Goal: Task Accomplishment & Management: Complete application form

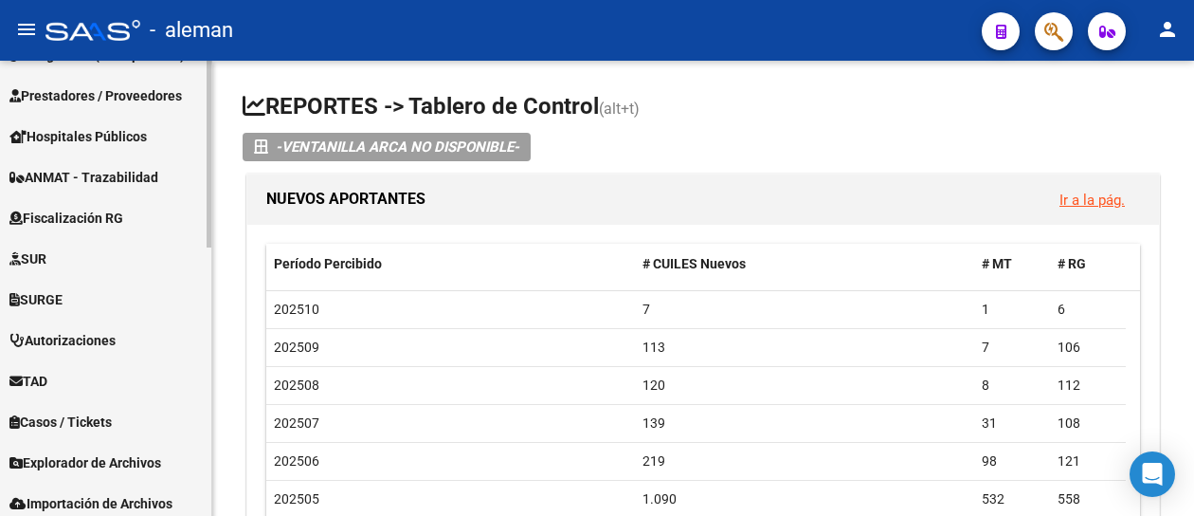
scroll to position [653, 0]
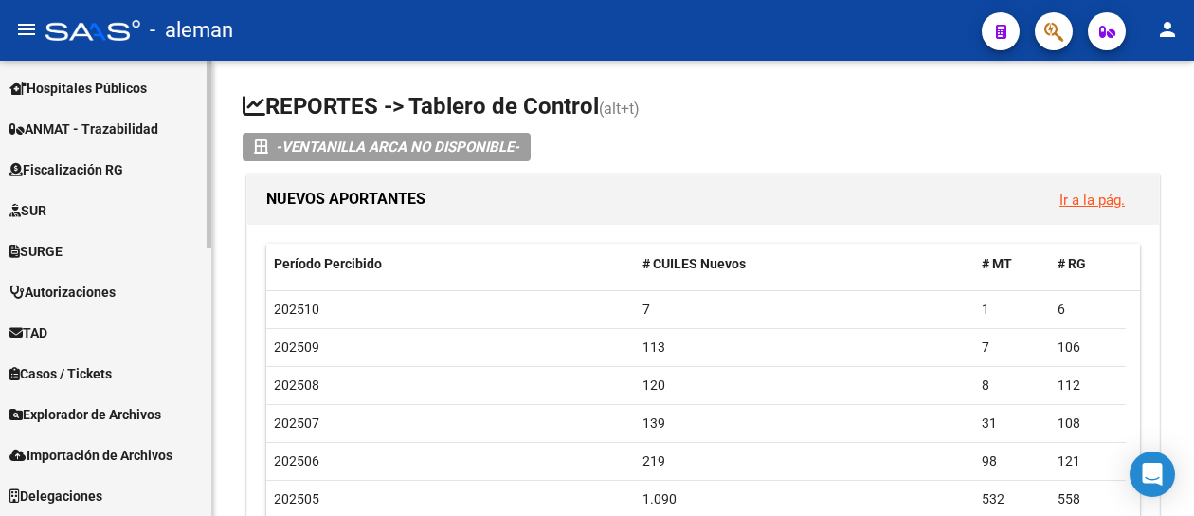
click at [134, 443] on link "Importación de Archivos" at bounding box center [105, 454] width 211 height 41
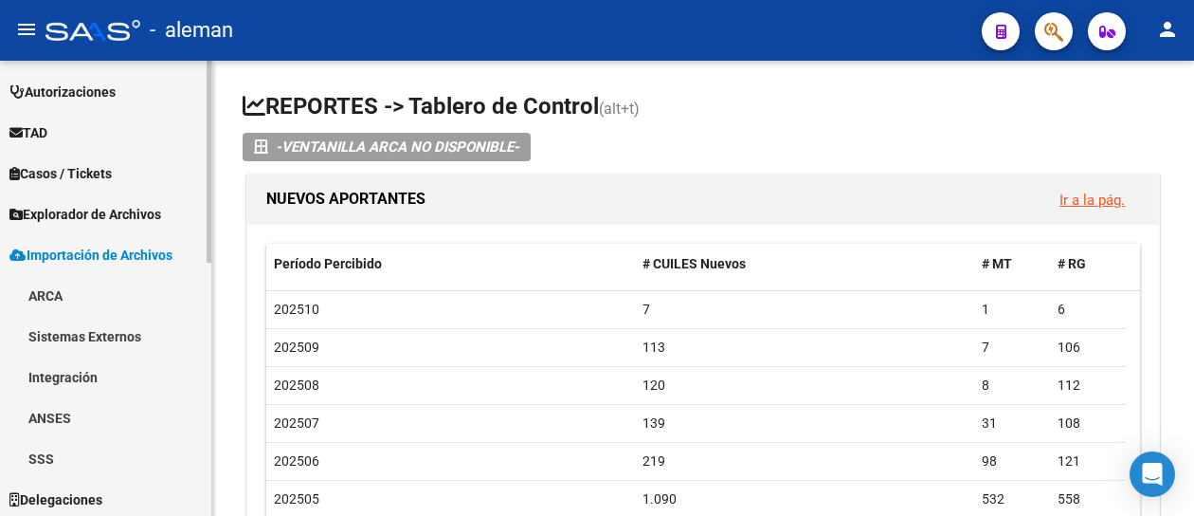
scroll to position [572, 0]
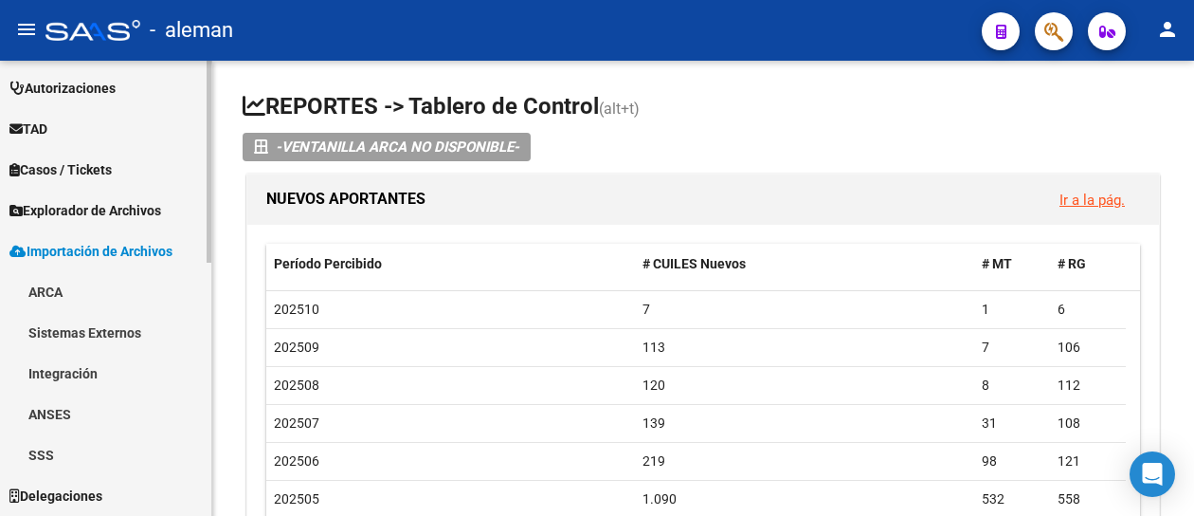
click at [51, 296] on link "ARCA" at bounding box center [105, 291] width 211 height 41
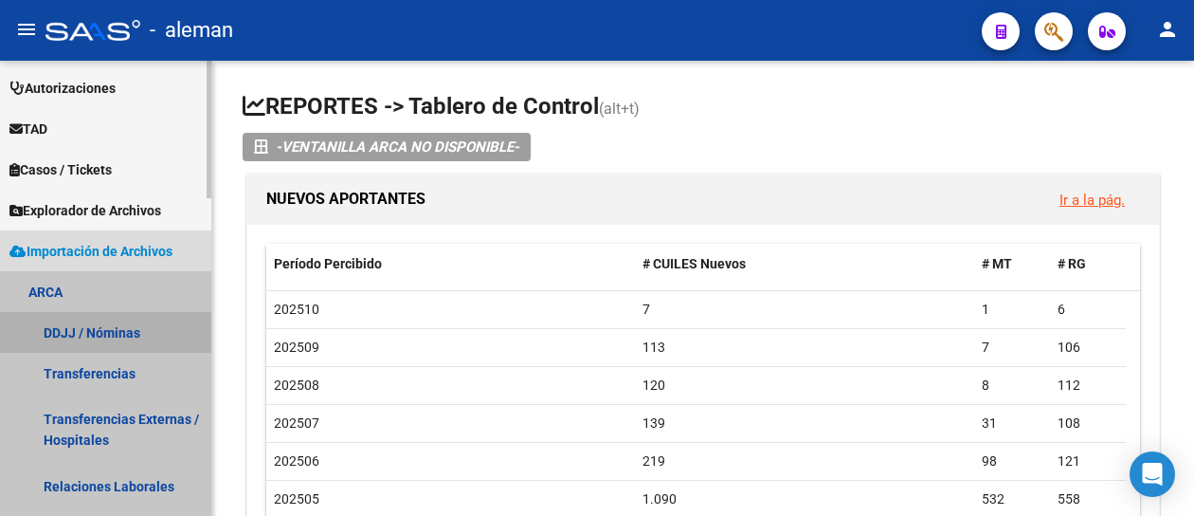
click at [100, 327] on link "DDJJ / Nóminas" at bounding box center [105, 332] width 211 height 41
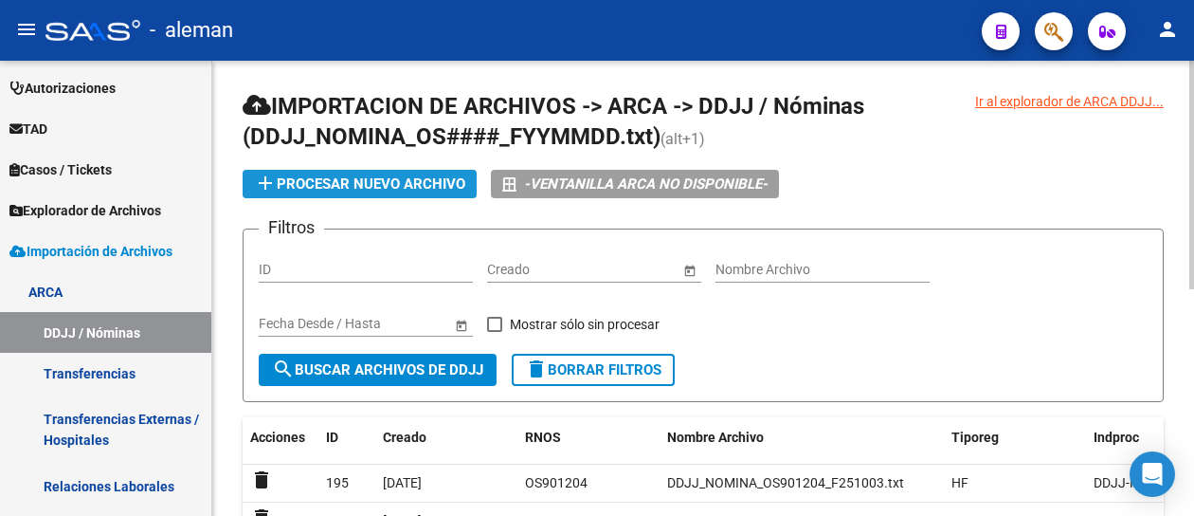
click at [423, 183] on span "add Procesar nuevo archivo" at bounding box center [359, 183] width 211 height 17
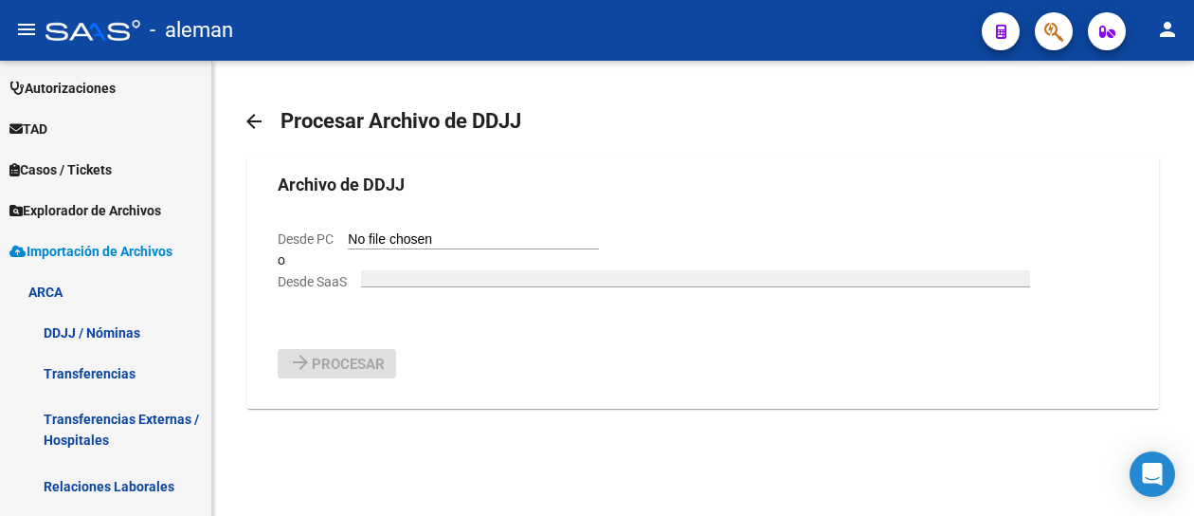
click at [427, 242] on input "Desde PC" at bounding box center [473, 240] width 251 height 18
click at [419, 236] on input "Desde PC" at bounding box center [473, 240] width 251 height 18
type input "C:\fakepath\DDJJ_NOMINA_OS901204_F251006.txt"
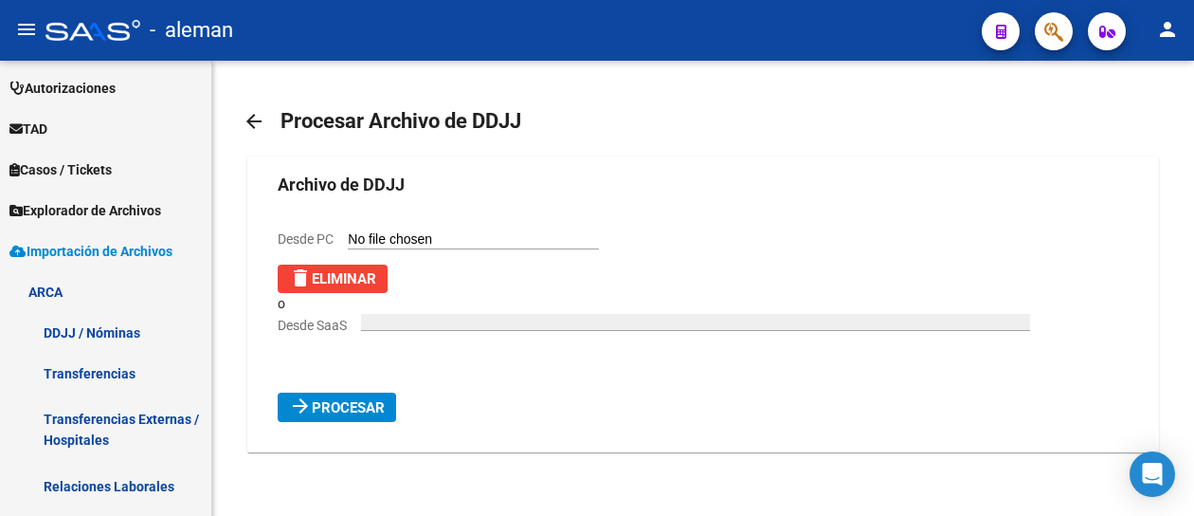
click at [364, 395] on button "arrow_forward Procesar" at bounding box center [337, 406] width 118 height 29
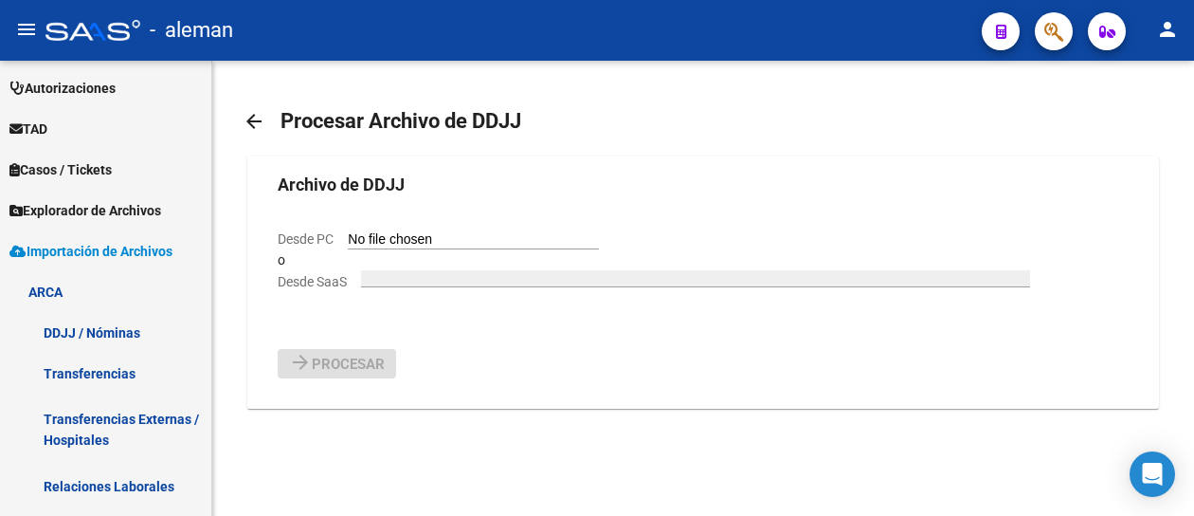
click at [453, 237] on input "Desde PC" at bounding box center [473, 240] width 251 height 18
type input "C:\fakepath\DDJJ_NOMINA_OS901204_F251007.txt"
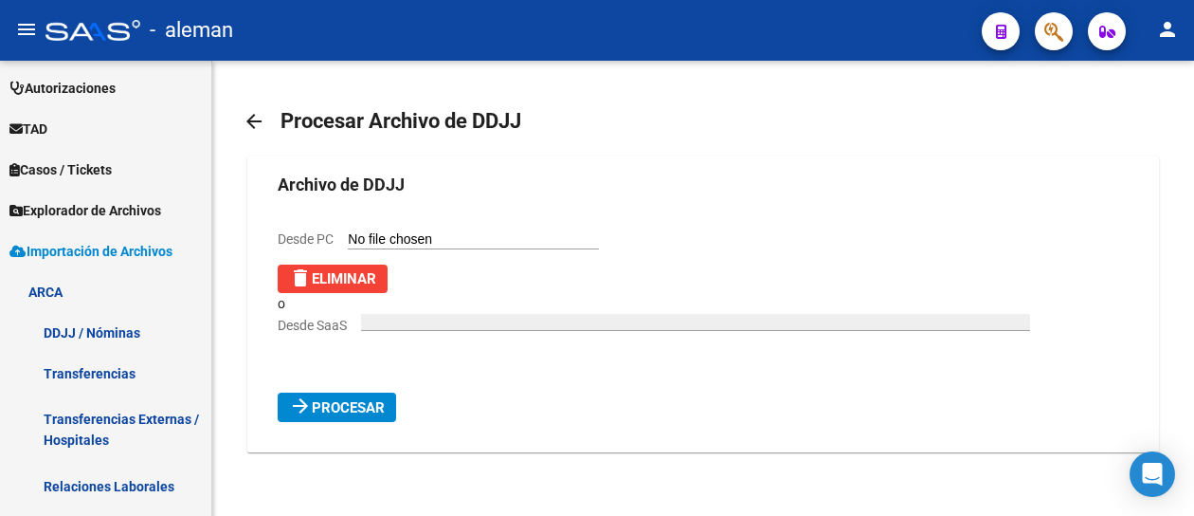
click at [365, 408] on span "Procesar" at bounding box center [348, 407] width 73 height 17
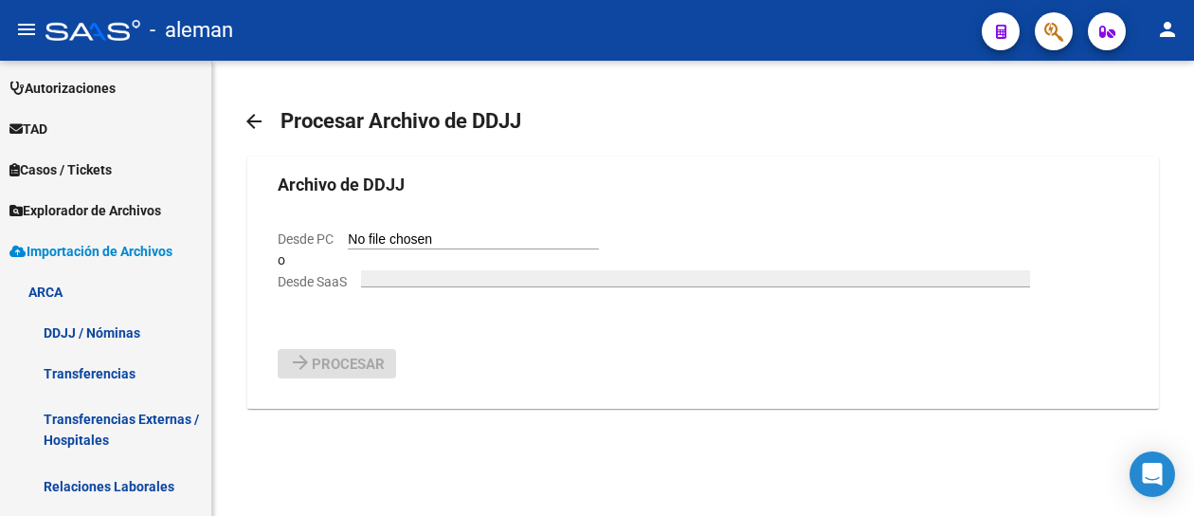
click at [470, 238] on input "Desde PC" at bounding box center [473, 240] width 251 height 18
type input "C:\fakepath\DDJJ_NOMINA_OS901204_F251008.txt"
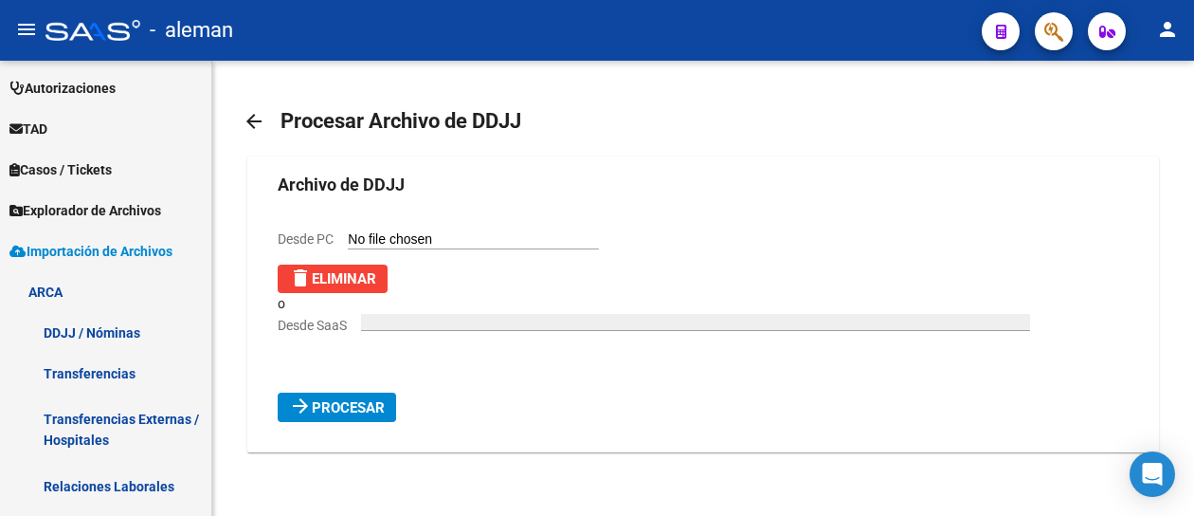
click at [366, 409] on span "Procesar" at bounding box center [348, 407] width 73 height 17
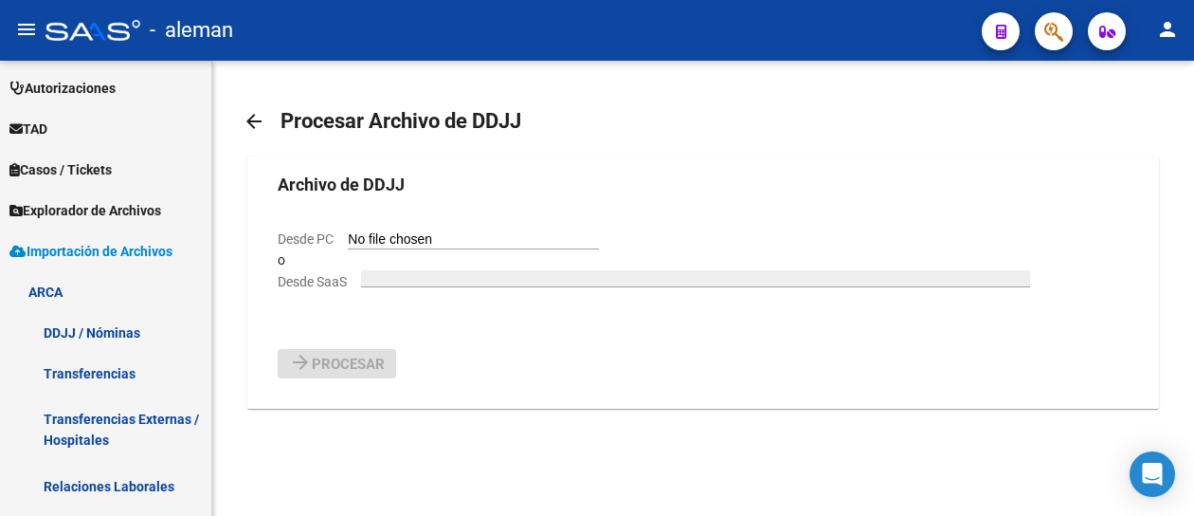
click at [497, 238] on input "Desde PC" at bounding box center [473, 240] width 251 height 18
type input "C:\fakepath\DDJJ_NOMINA_OS901204_F251009.txt"
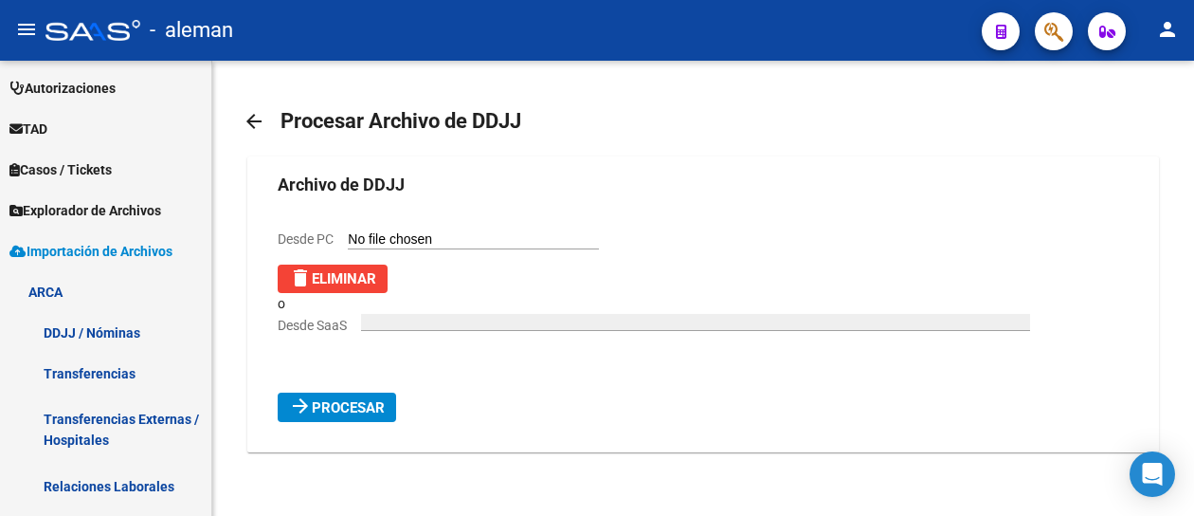
click at [373, 405] on span "Procesar" at bounding box center [348, 407] width 73 height 17
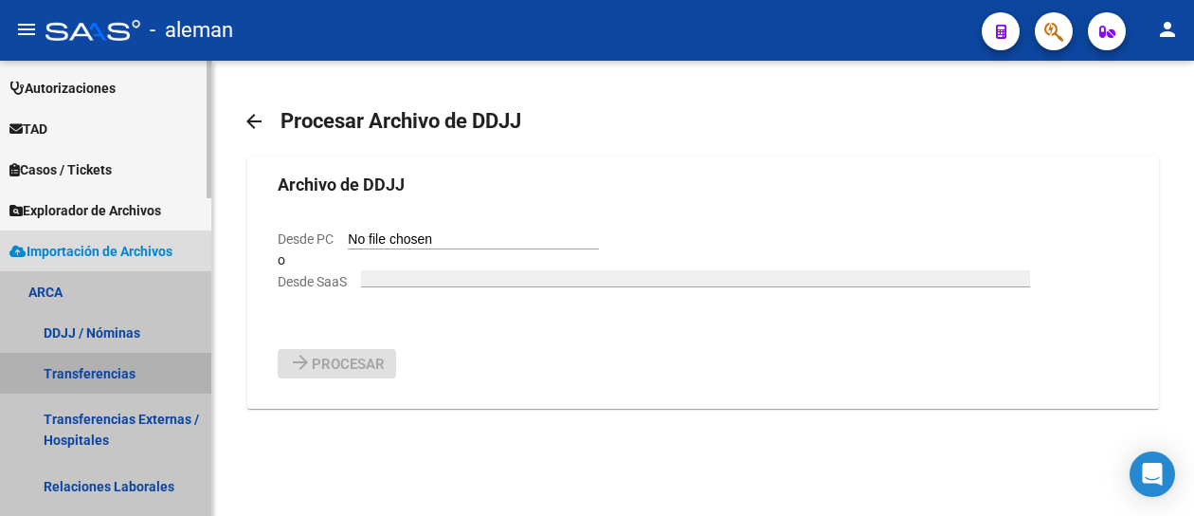
click at [112, 372] on link "Transferencias" at bounding box center [105, 373] width 211 height 41
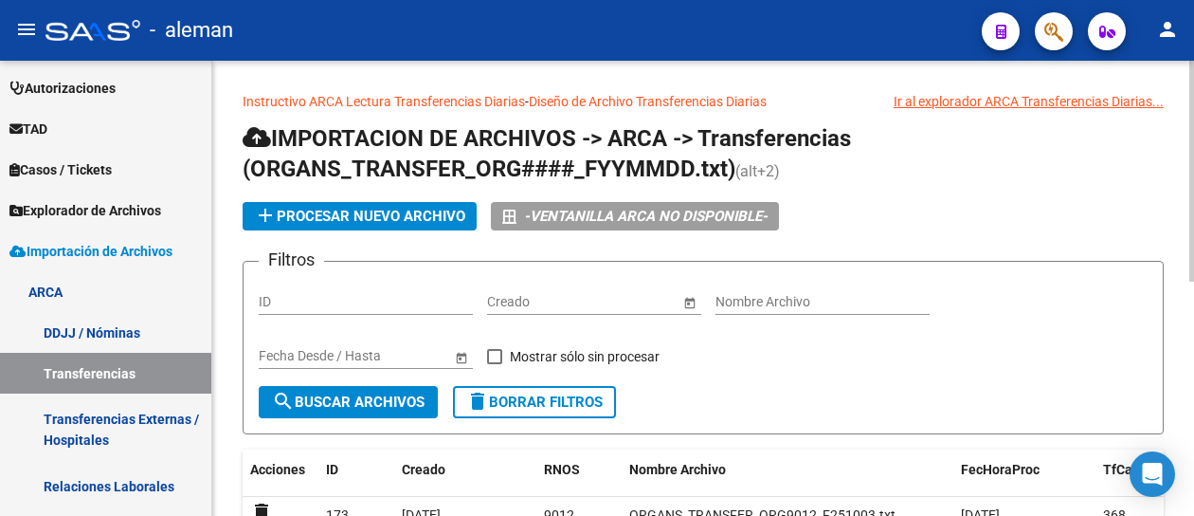
click at [417, 213] on span "add Procesar nuevo archivo" at bounding box center [359, 216] width 211 height 17
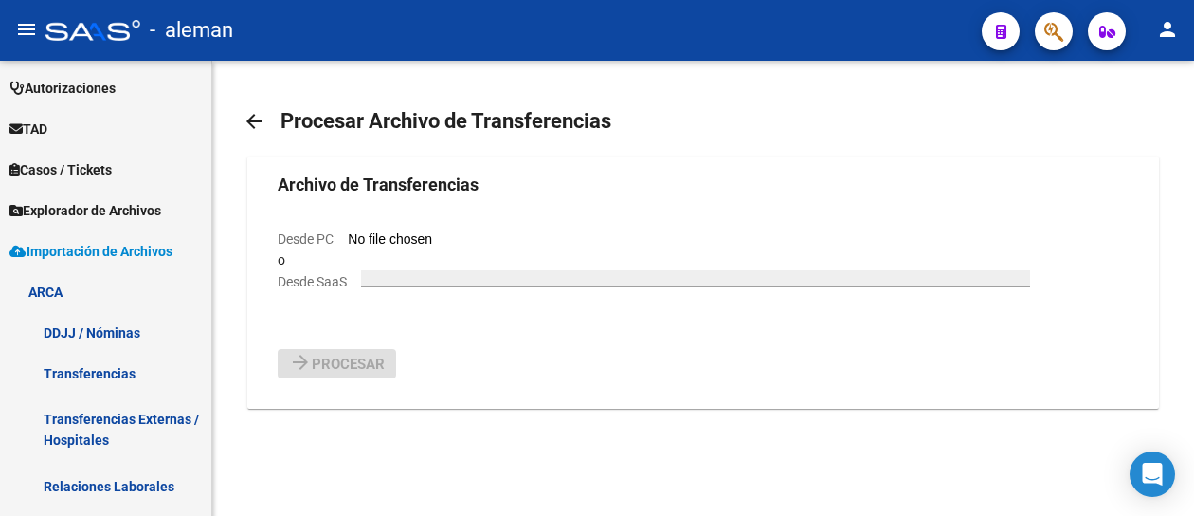
click at [409, 239] on input "Desde PC" at bounding box center [473, 240] width 251 height 18
type input "C:\fakepath\ORGANS_TRANSFER_ORG9012_F251006.txt"
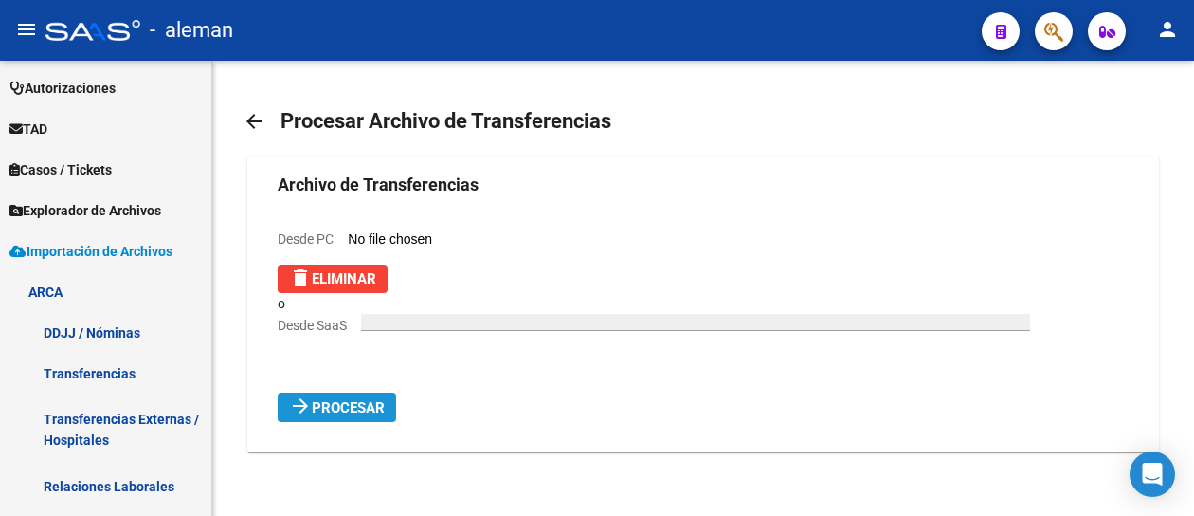
click at [367, 400] on span "Procesar" at bounding box center [348, 407] width 73 height 17
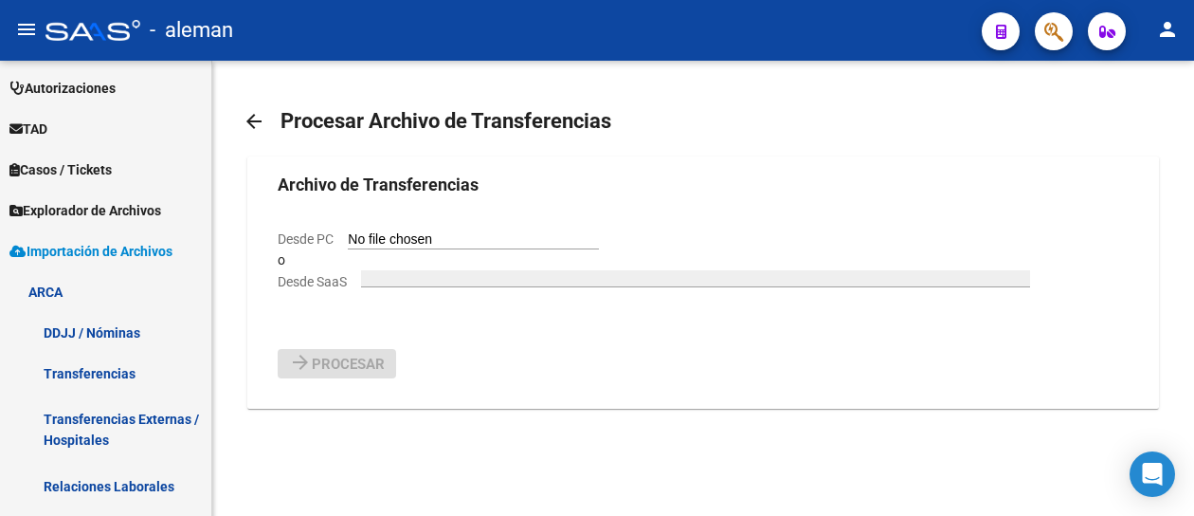
click at [495, 240] on input "Desde PC" at bounding box center [473, 240] width 251 height 18
type input "C:\fakepath\ORGANS_TRANSFER_ORG9012_F251007.txt"
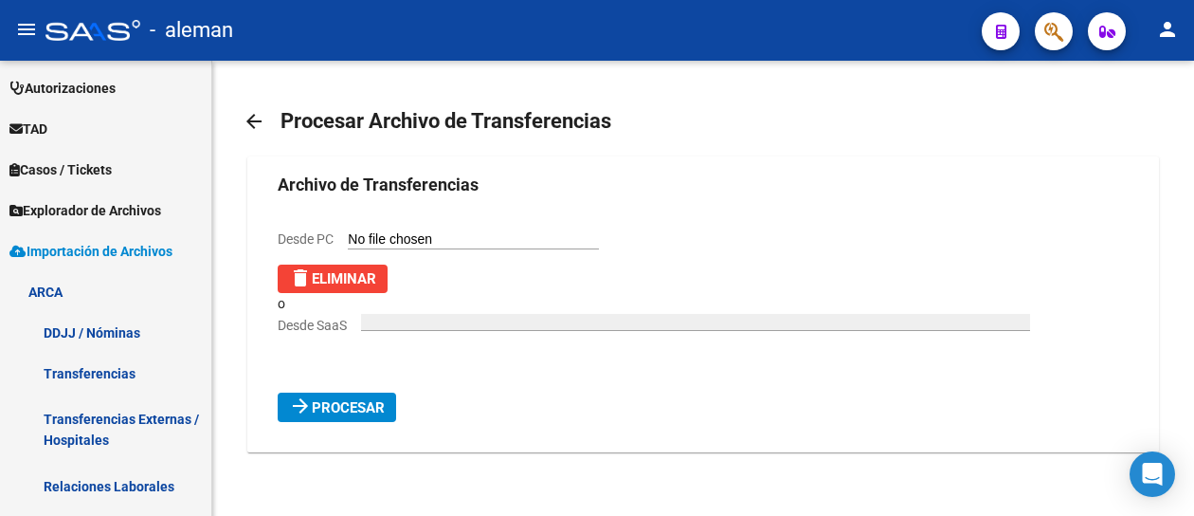
click at [372, 407] on span "Procesar" at bounding box center [348, 407] width 73 height 17
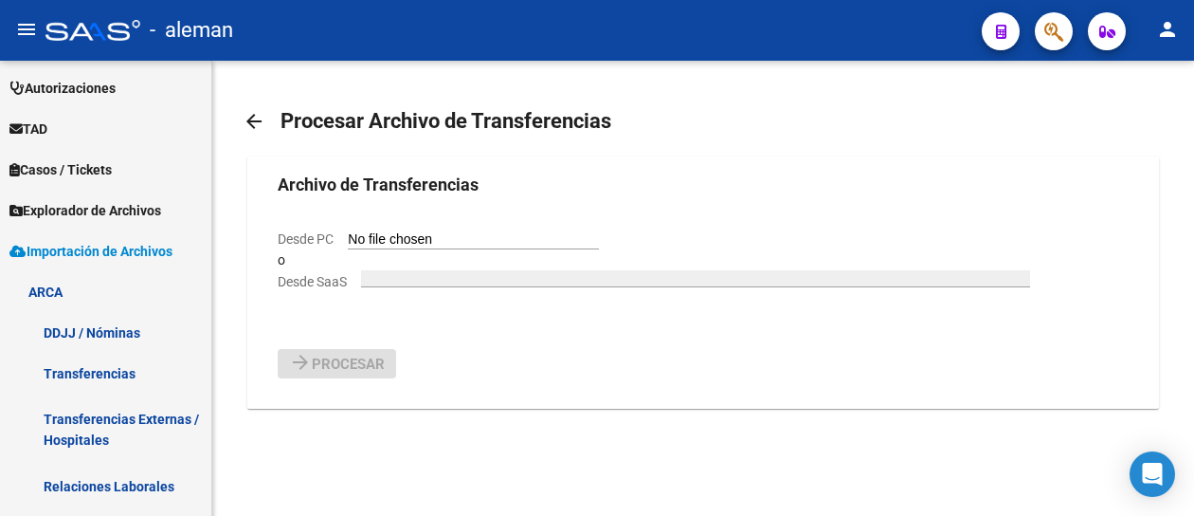
click at [506, 242] on input "Desde PC" at bounding box center [473, 240] width 251 height 18
type input "C:\fakepath\ORGANS_TRANSFER_ORG9012_F251008.txt"
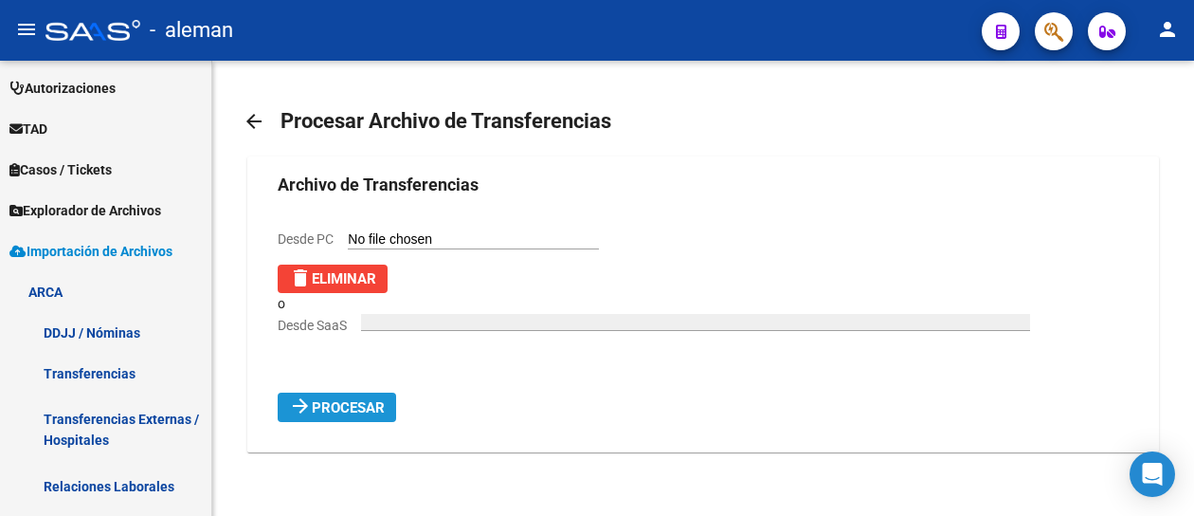
click at [379, 404] on span "Procesar" at bounding box center [348, 407] width 73 height 17
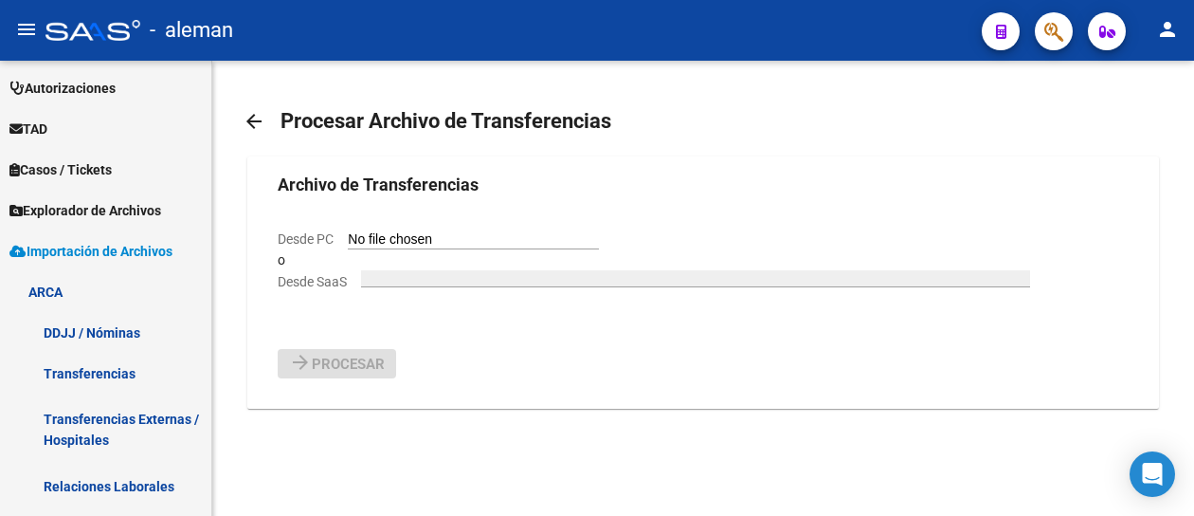
click at [451, 240] on input "Desde PC" at bounding box center [473, 240] width 251 height 18
type input "C:\fakepath\ORGANS_TRANSFER_ORG9012_F251009.txt"
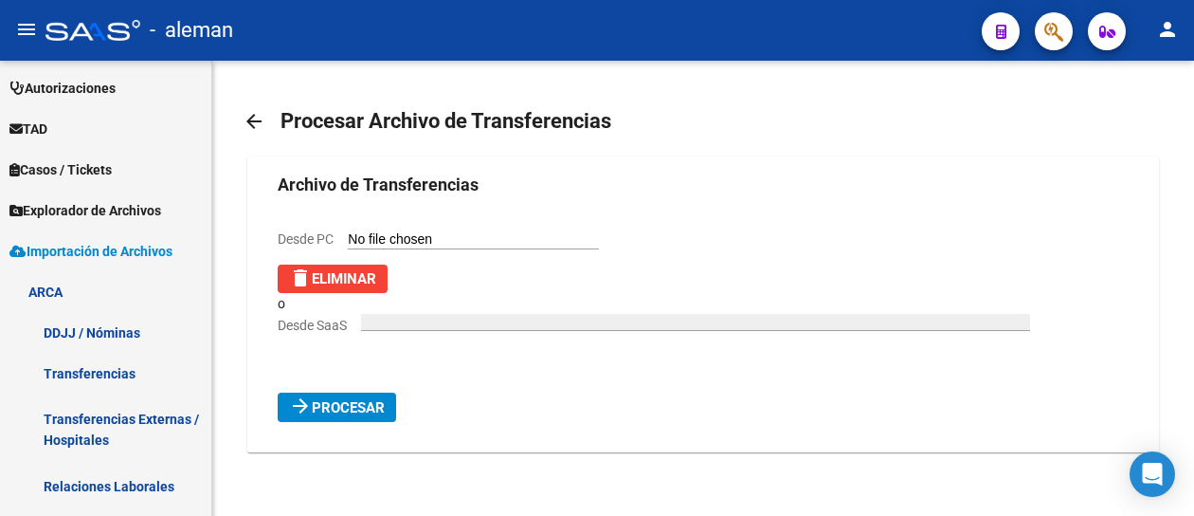
click at [356, 407] on span "Procesar" at bounding box center [348, 407] width 73 height 17
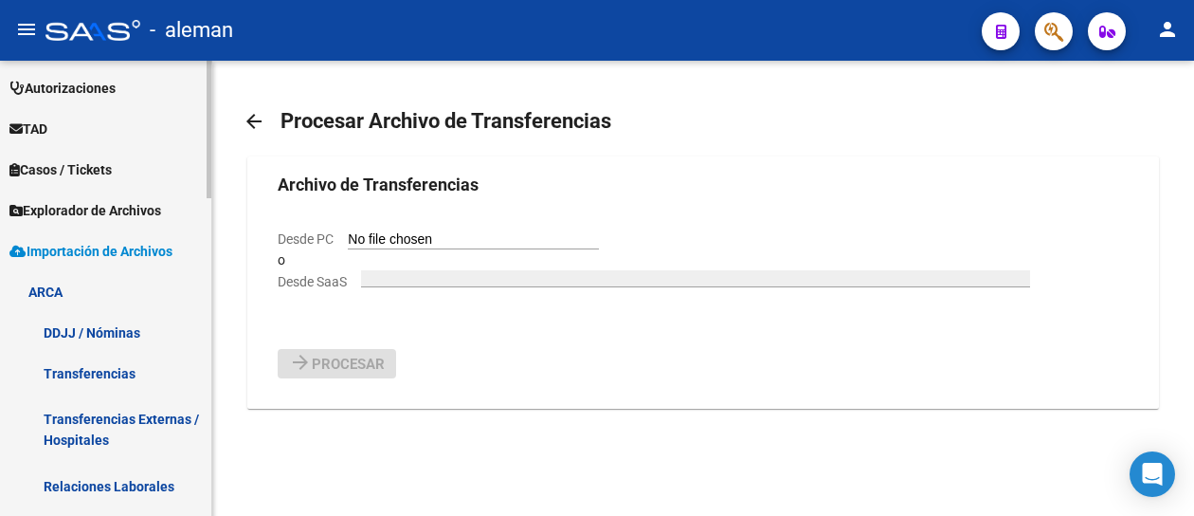
scroll to position [666, 0]
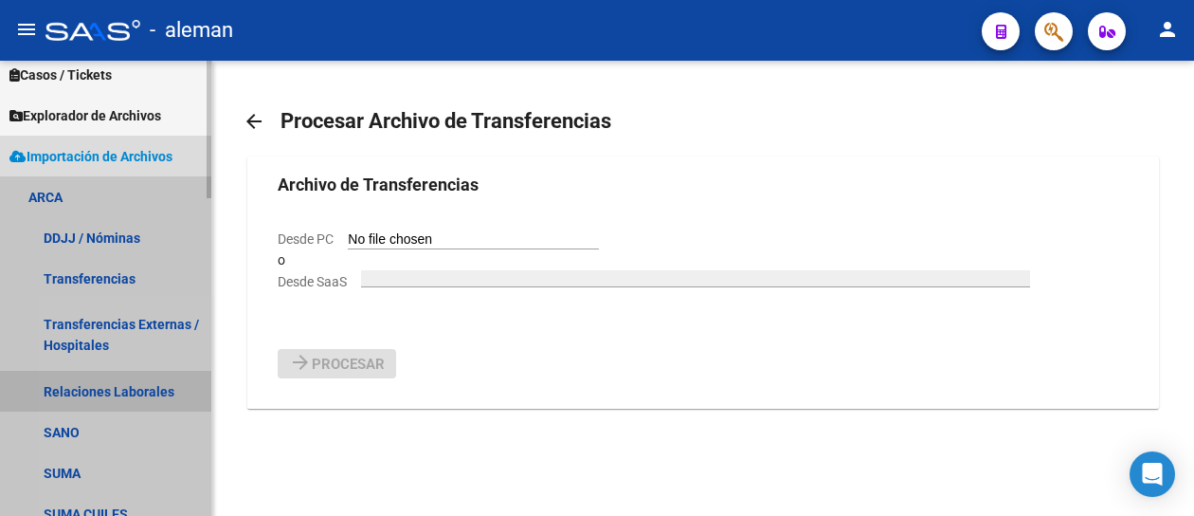
click at [133, 389] on link "Relaciones Laborales" at bounding box center [105, 391] width 211 height 41
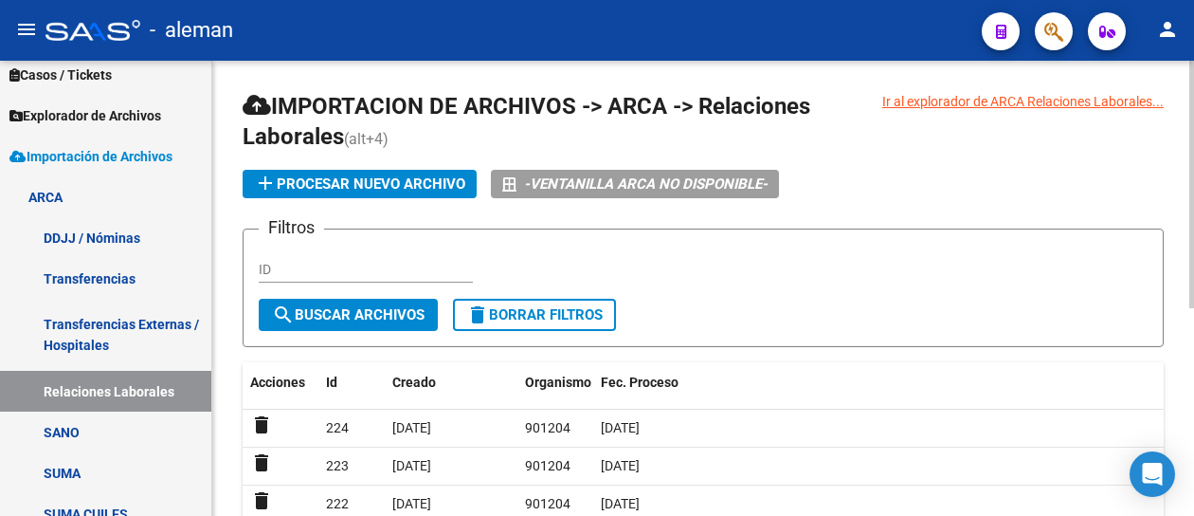
click at [401, 187] on span "add Procesar nuevo archivo" at bounding box center [359, 183] width 211 height 17
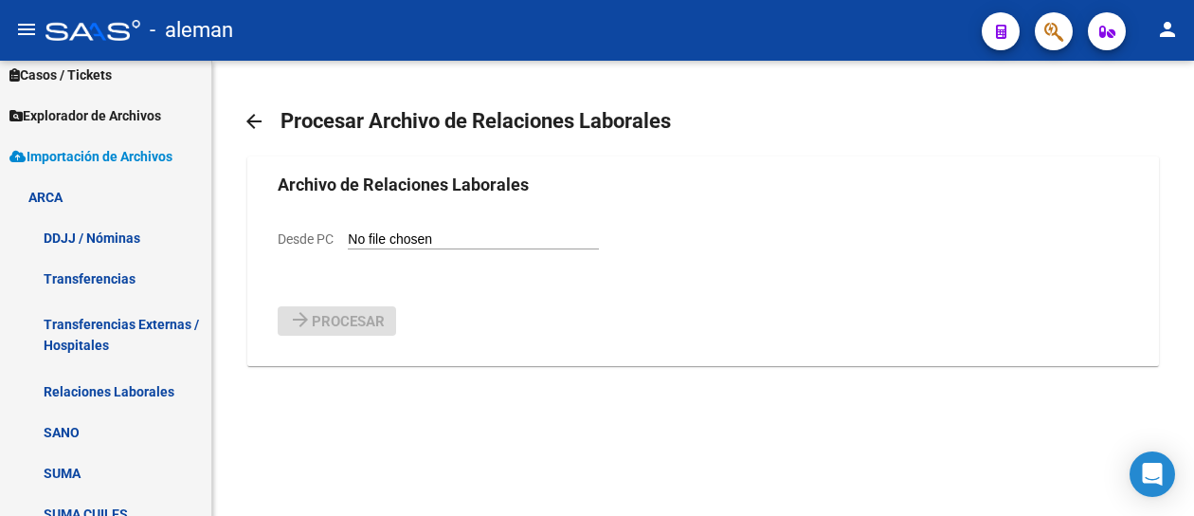
click at [466, 243] on input "Desde PC" at bounding box center [473, 240] width 251 height 18
type input "C:\fakepath\Relaciones_Laborales_[DATE].txt"
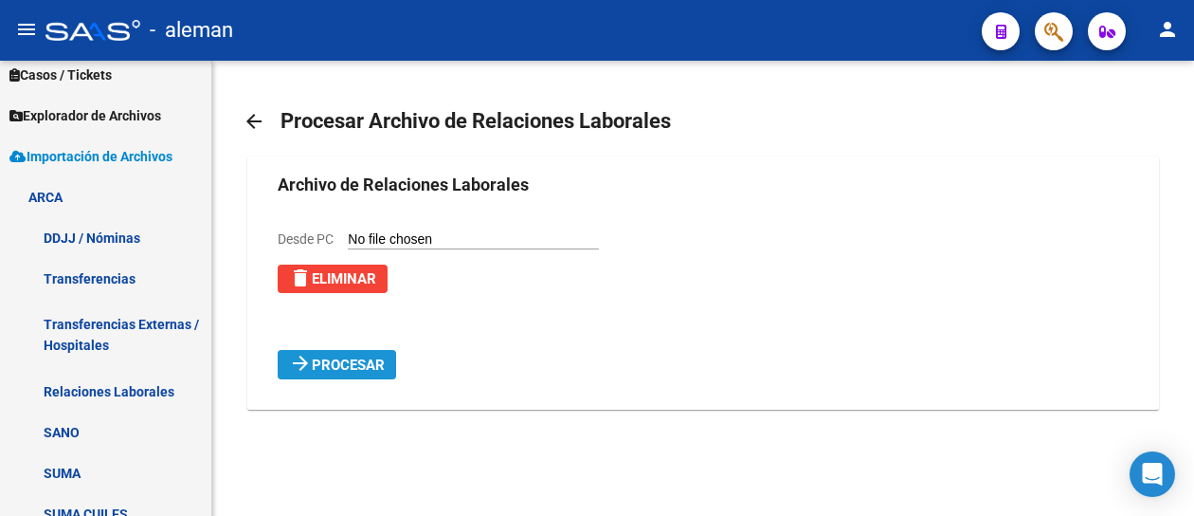
click at [370, 367] on span "Procesar" at bounding box center [348, 364] width 73 height 17
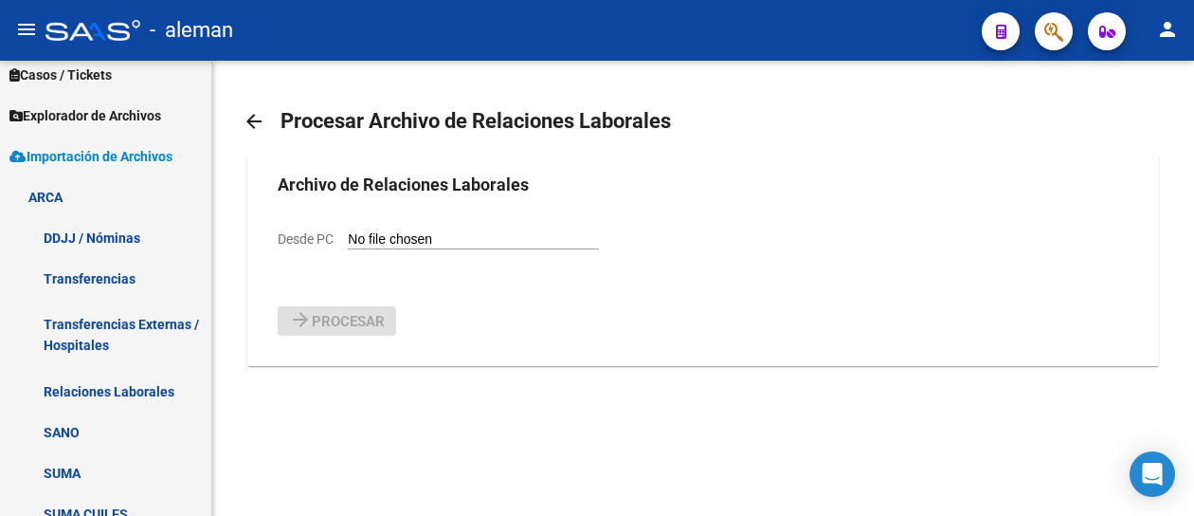
click at [511, 238] on input "Desde PC" at bounding box center [473, 240] width 251 height 18
type input "C:\fakepath\Relaciones_Laborales_[DATE].txt"
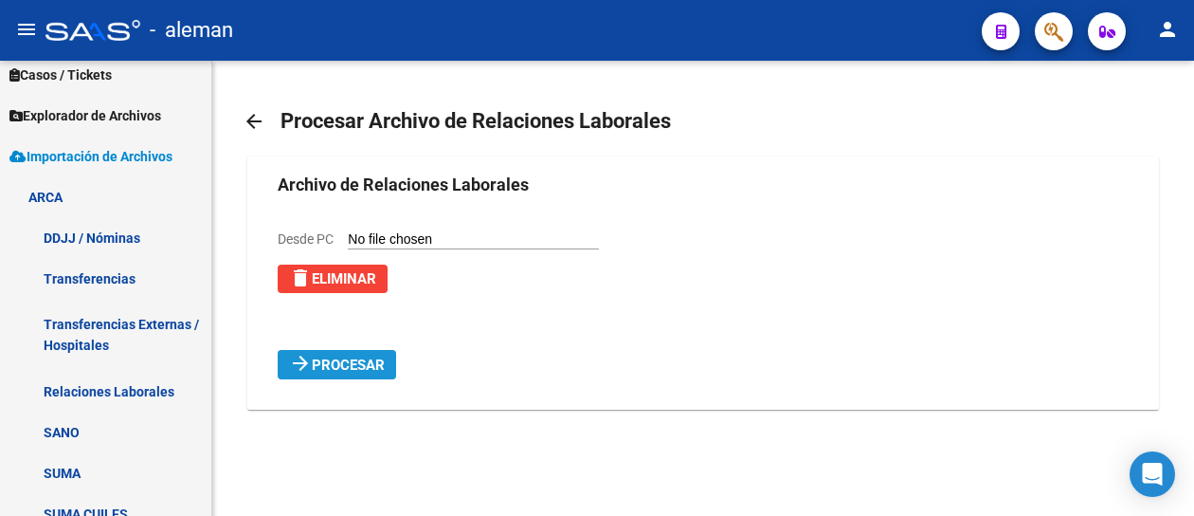
click at [378, 359] on span "Procesar" at bounding box center [348, 364] width 73 height 17
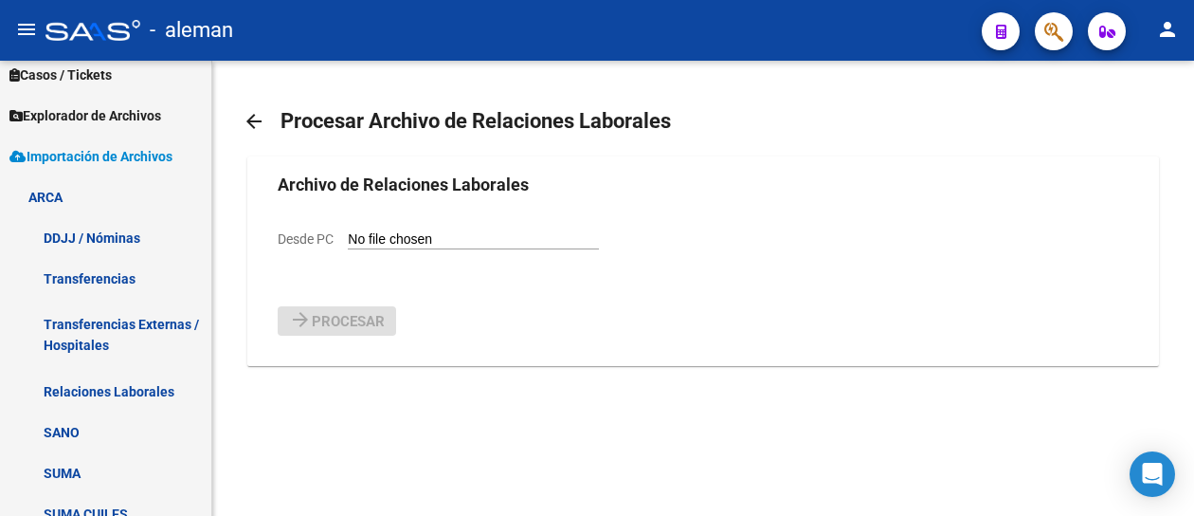
click at [497, 238] on input "Desde PC" at bounding box center [473, 240] width 251 height 18
type input "C:\fakepath\Relaciones_Laborales_[DATE].txt"
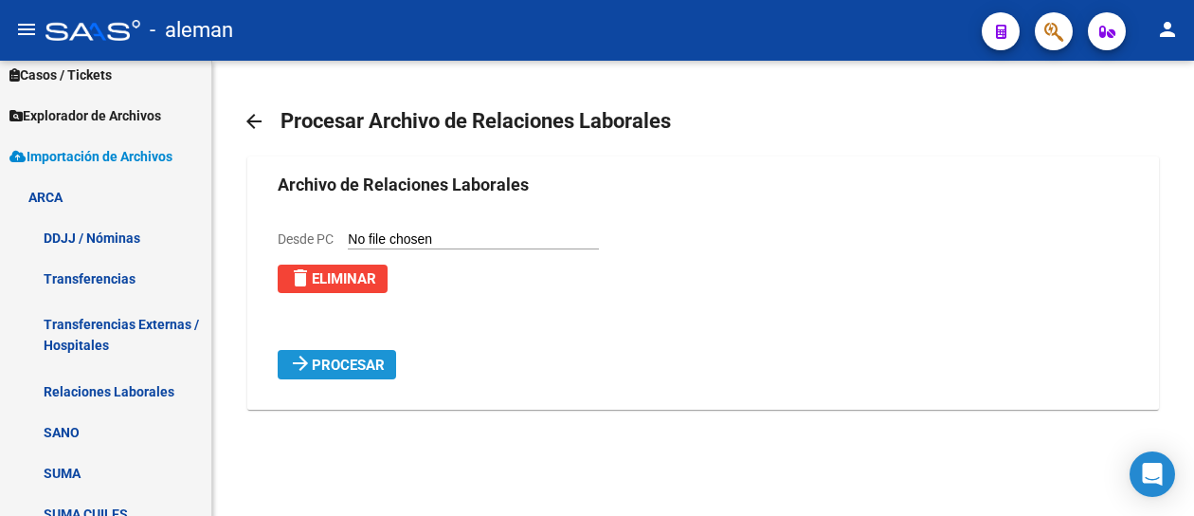
click at [364, 360] on span "Procesar" at bounding box center [348, 364] width 73 height 17
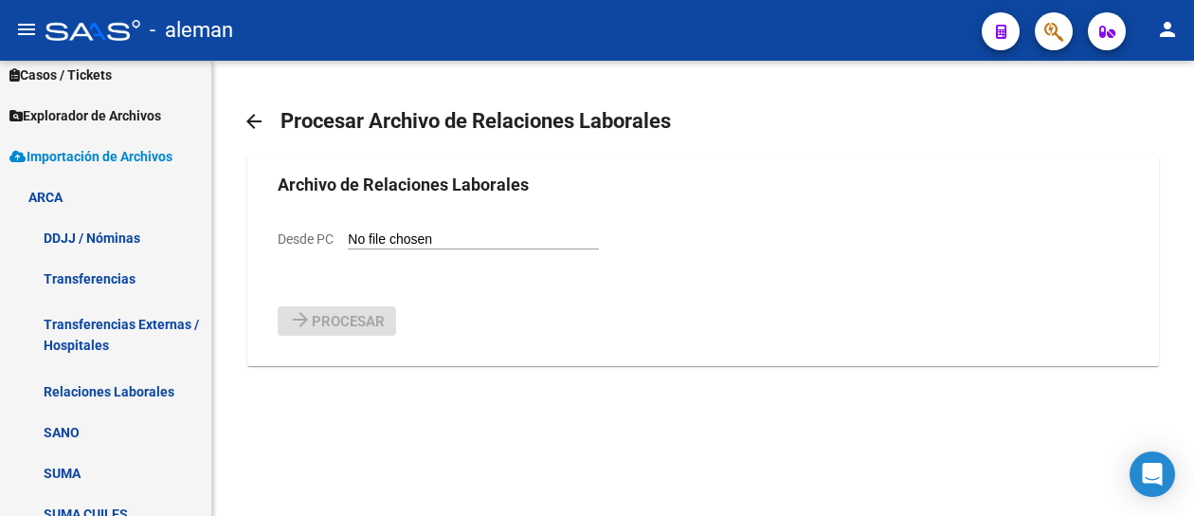
click at [488, 243] on input "Desde PC" at bounding box center [473, 240] width 251 height 18
type input "C:\fakepath\Relaciones_Laborales_[DATE].txt"
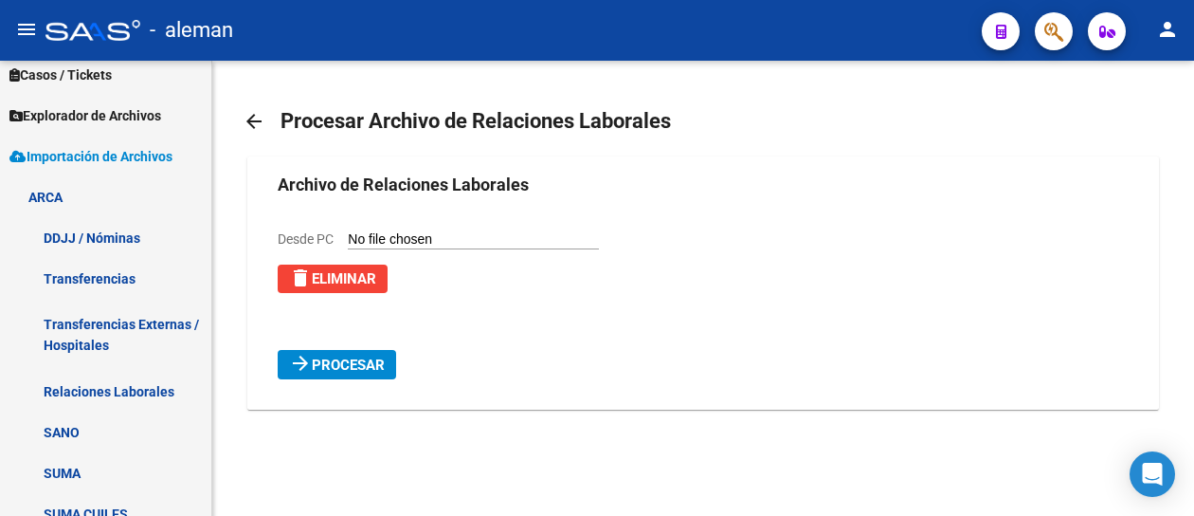
click at [367, 359] on span "Procesar" at bounding box center [348, 364] width 73 height 17
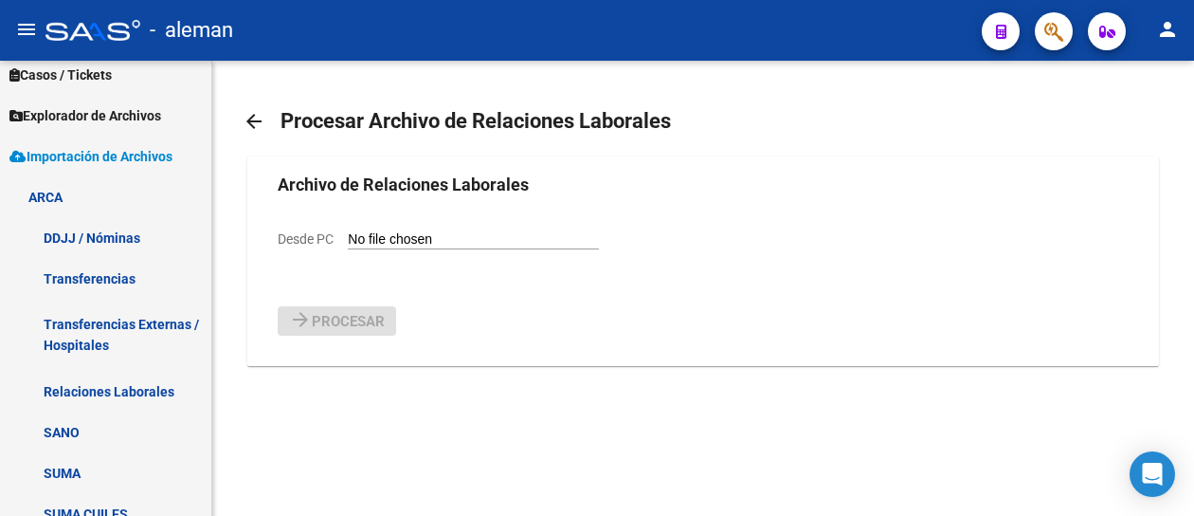
click at [464, 233] on input "Desde PC" at bounding box center [473, 240] width 251 height 18
type input "C:\fakepath\Relaciones_Laborales_[DATE].txt"
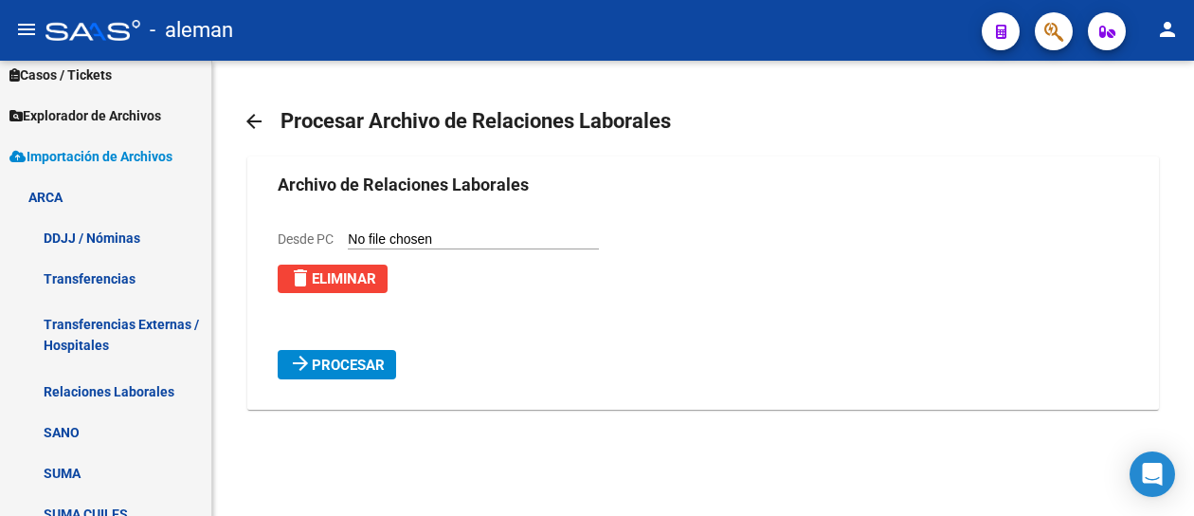
click at [377, 371] on span "Procesar" at bounding box center [348, 364] width 73 height 17
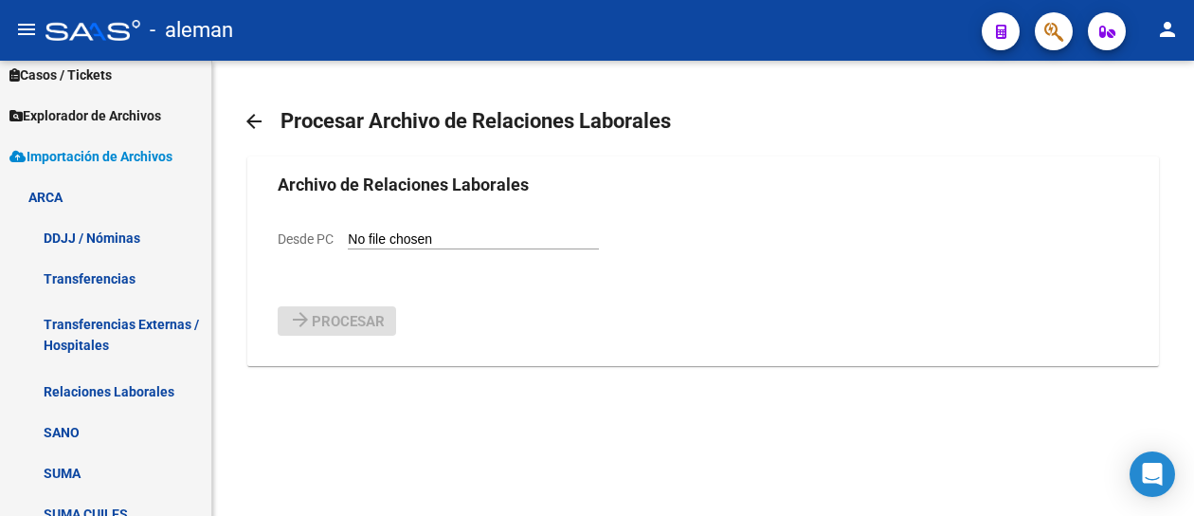
click at [491, 234] on input "Desde PC" at bounding box center [473, 240] width 251 height 18
type input "C:\fakepath\Relaciones_Laborales_[DATE].txt"
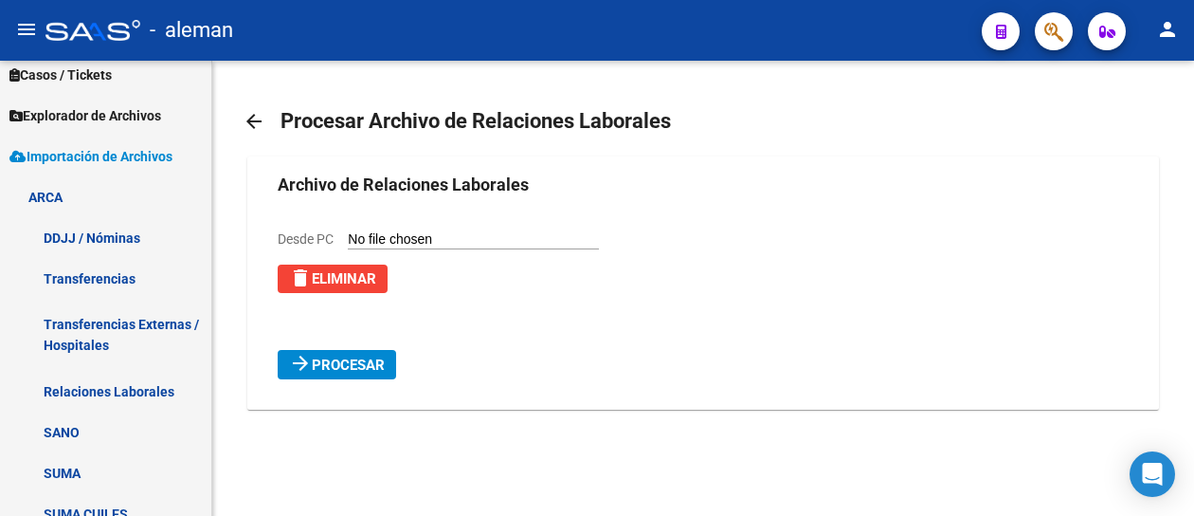
click at [355, 371] on span "Procesar" at bounding box center [348, 364] width 73 height 17
